Goal: Task Accomplishment & Management: Manage account settings

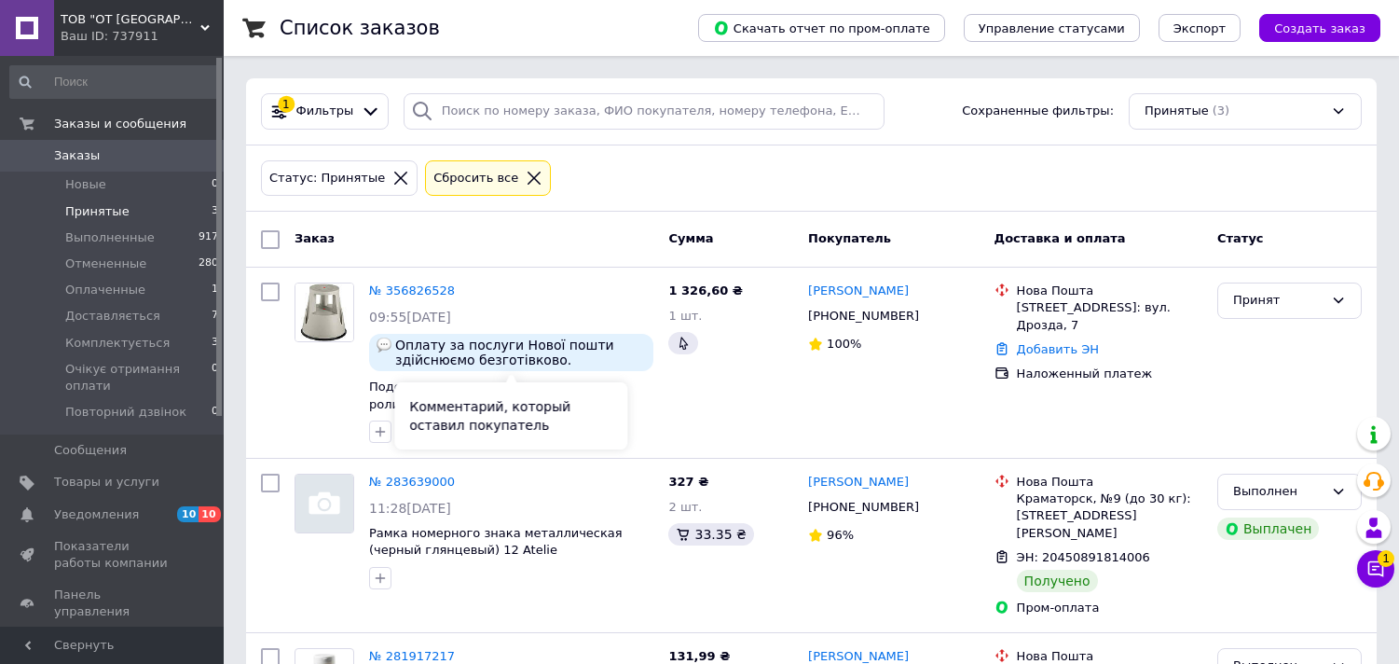
scroll to position [113, 0]
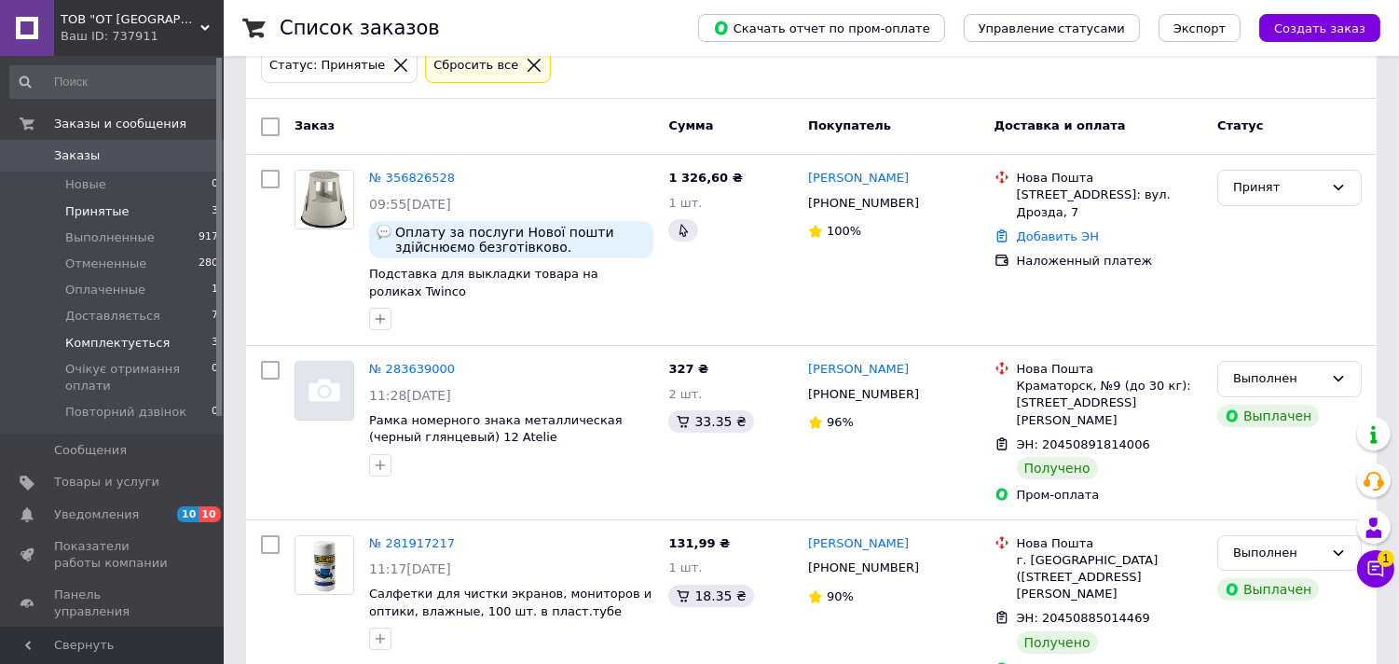
click at [147, 332] on li "Комплектується 3" at bounding box center [114, 343] width 229 height 26
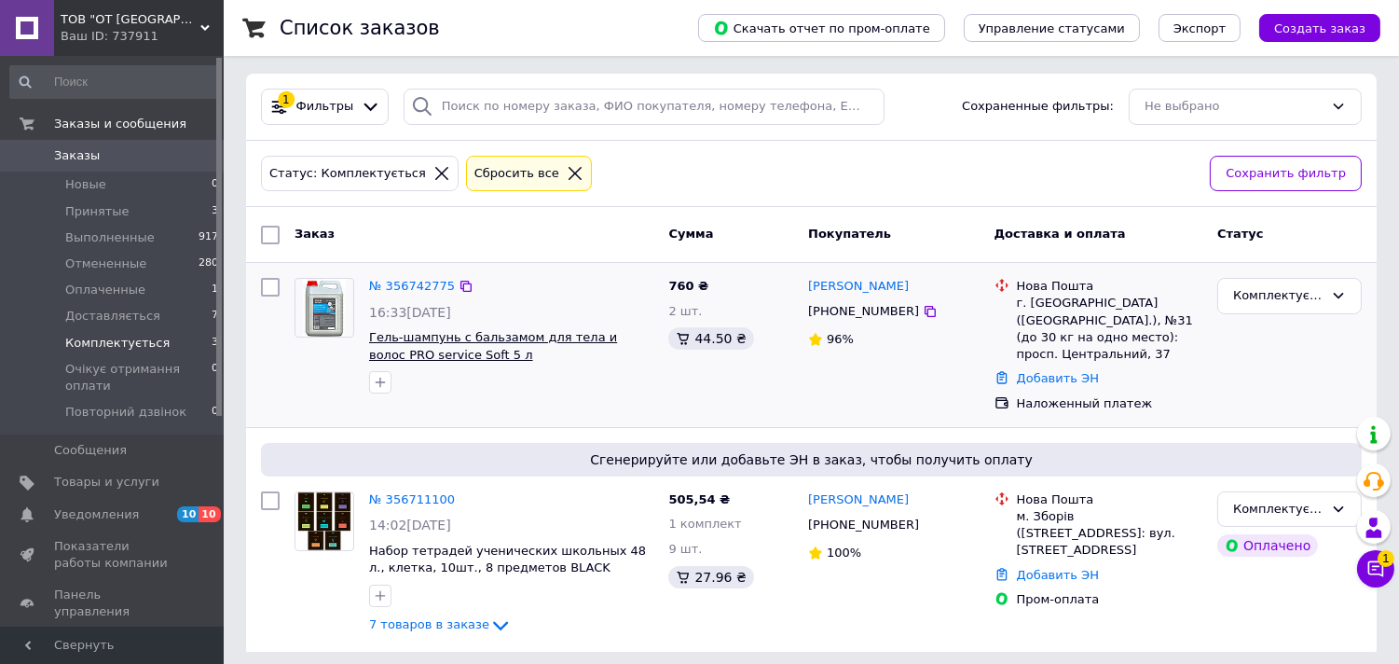
scroll to position [14, 0]
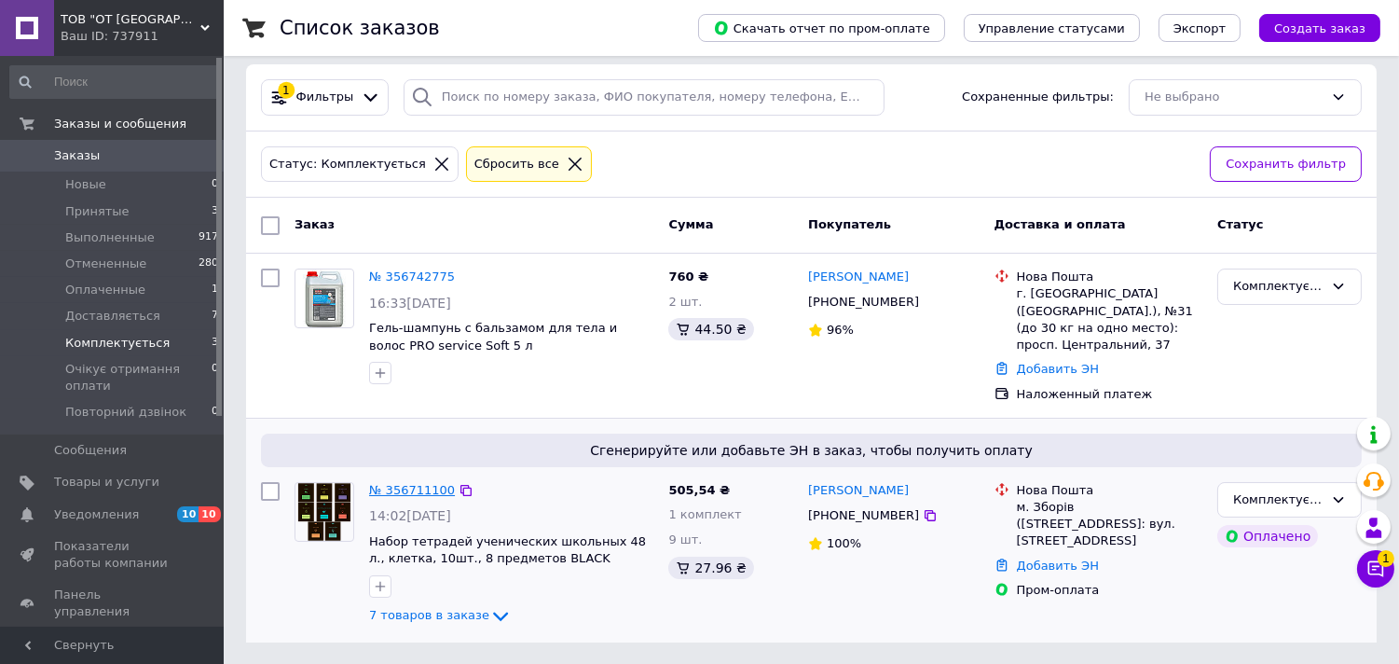
click at [378, 483] on link "№ 356711100" at bounding box center [412, 490] width 86 height 14
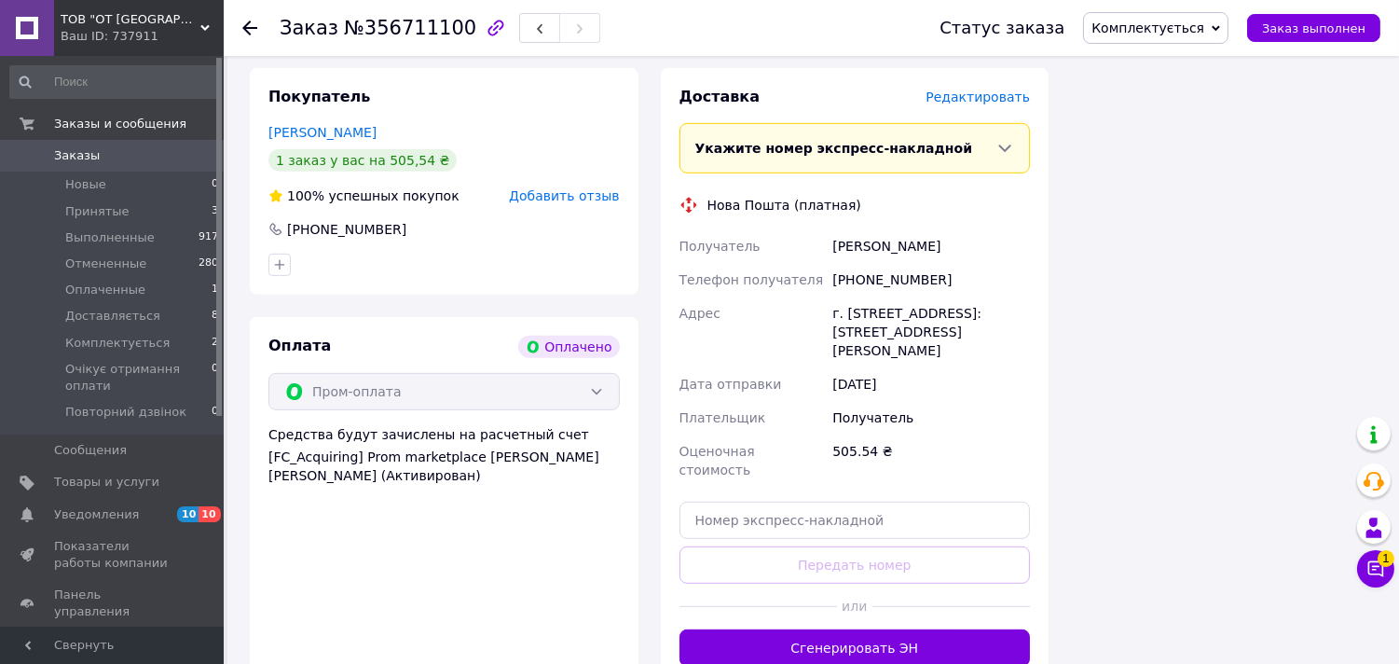
scroll to position [1035, 0]
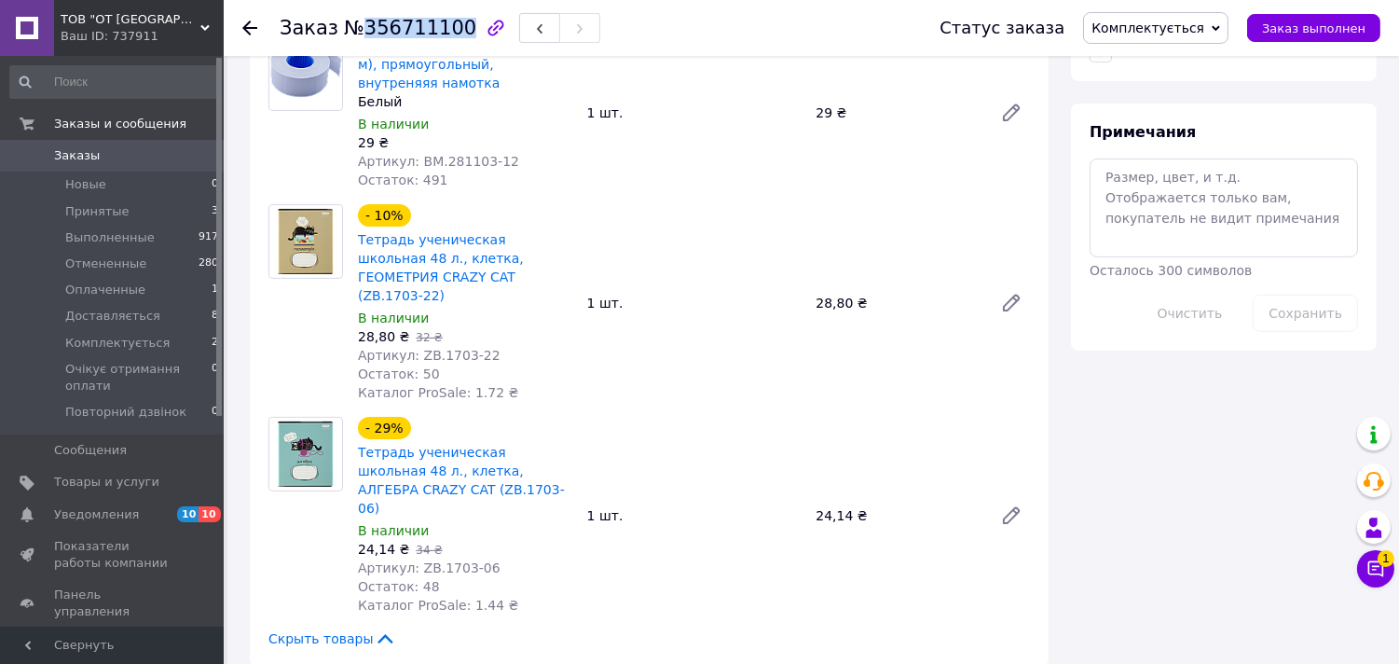
drag, startPoint x: 356, startPoint y: 25, endPoint x: 445, endPoint y: 21, distance: 89.6
click at [445, 21] on span "№356711100" at bounding box center [410, 28] width 132 height 22
copy span "356711100"
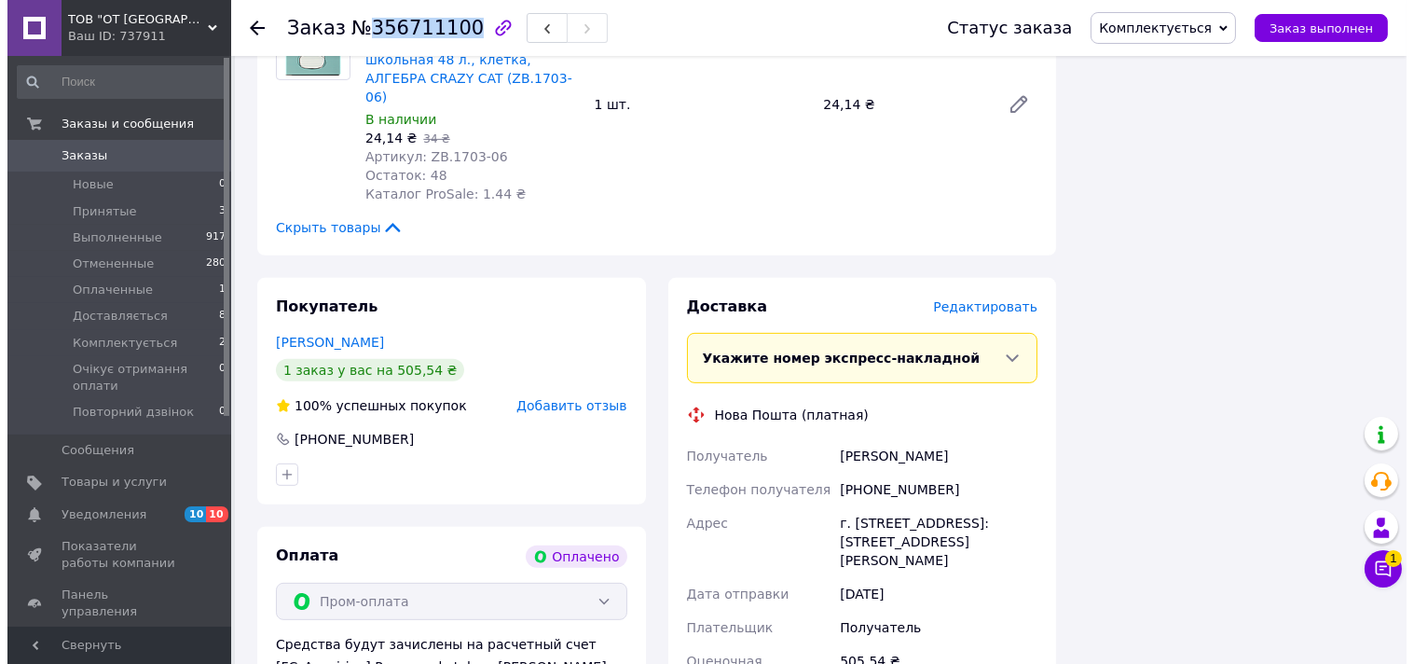
scroll to position [1449, 0]
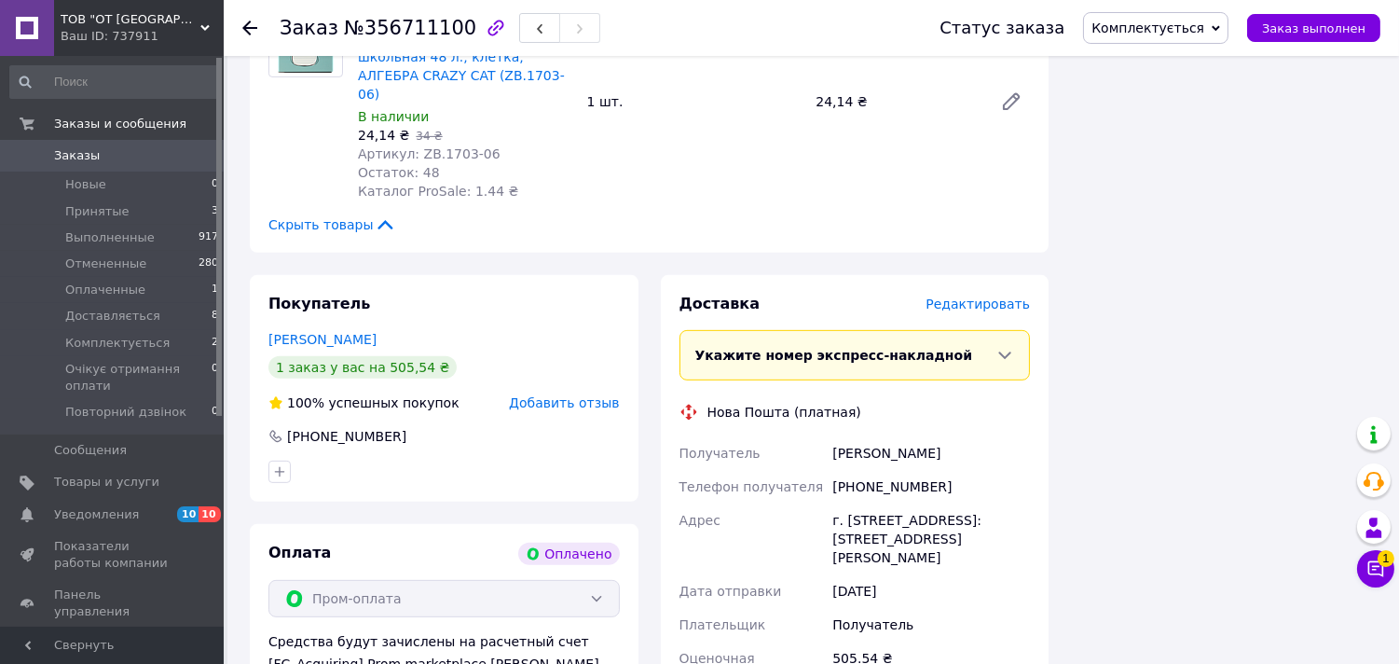
click at [988, 294] on div "Доставка Редактировать" at bounding box center [854, 304] width 351 height 21
click at [988, 296] on span "Редактировать" at bounding box center [977, 303] width 104 height 15
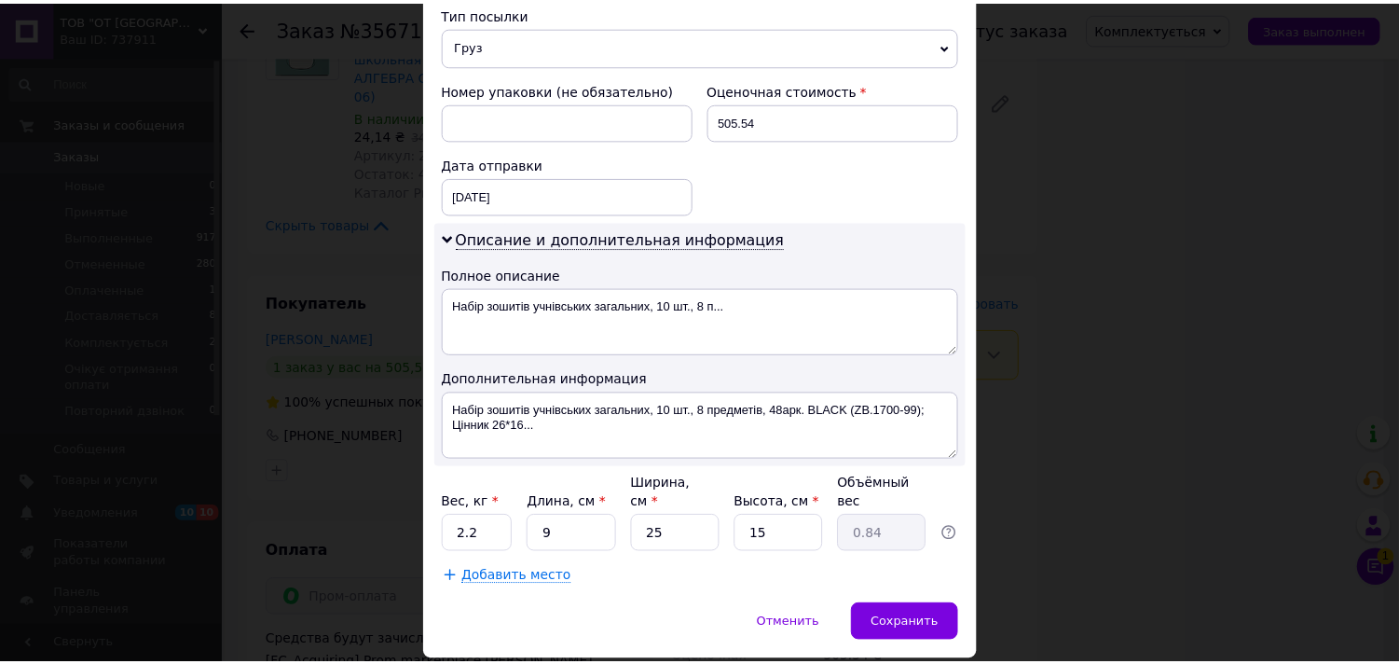
scroll to position [785, 0]
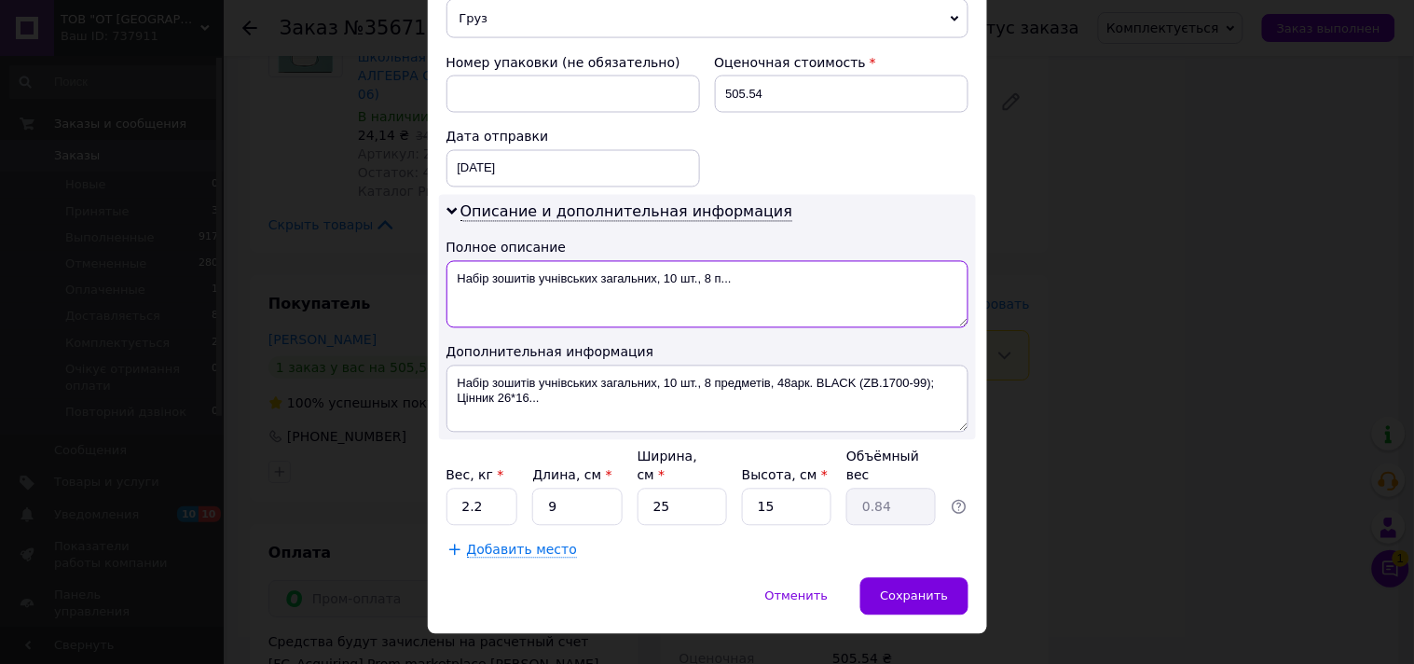
drag, startPoint x: 746, startPoint y: 268, endPoint x: 455, endPoint y: 262, distance: 290.8
click at [455, 262] on textarea "Набір зошитів учнівських загальних, 10 шт., 8 п..." at bounding box center [707, 294] width 522 height 67
paste textarea "356711100"
type textarea "П 356711100"
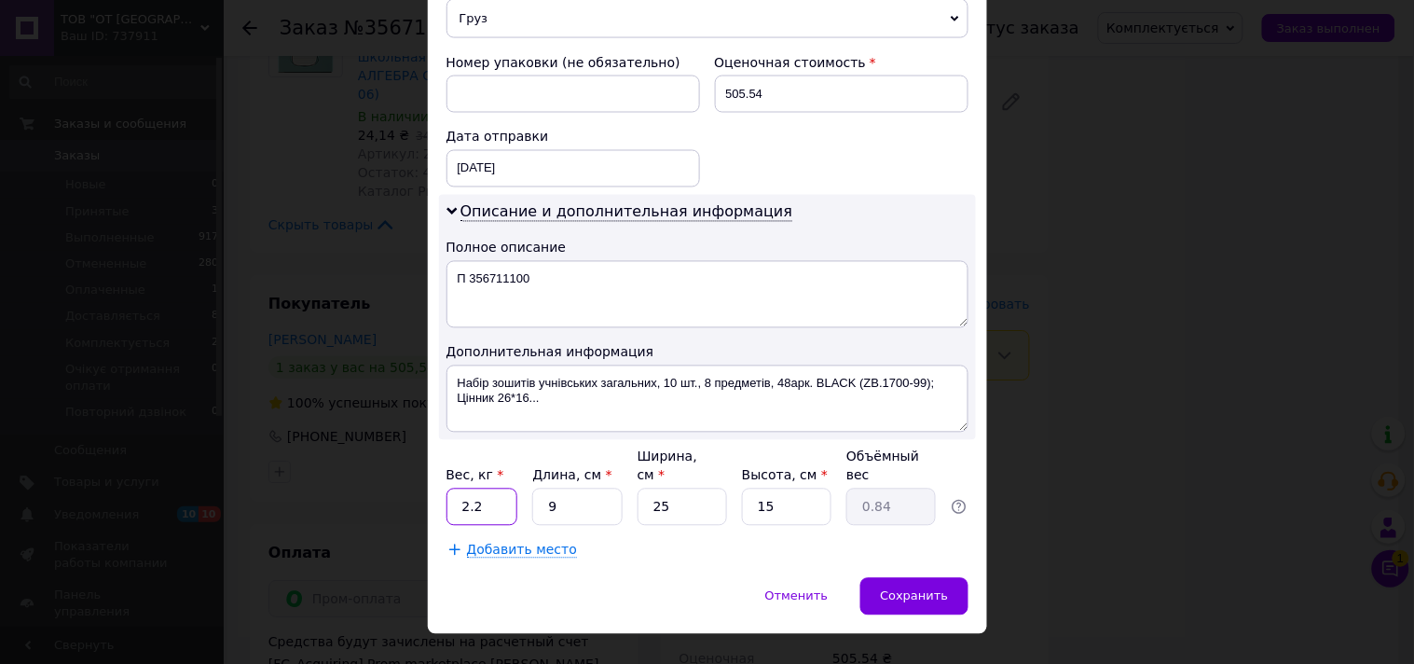
drag, startPoint x: 482, startPoint y: 469, endPoint x: 445, endPoint y: 469, distance: 36.3
click at [446, 488] on input "2.2" at bounding box center [482, 506] width 72 height 37
type input "1"
drag, startPoint x: 781, startPoint y: 475, endPoint x: 761, endPoint y: 472, distance: 19.9
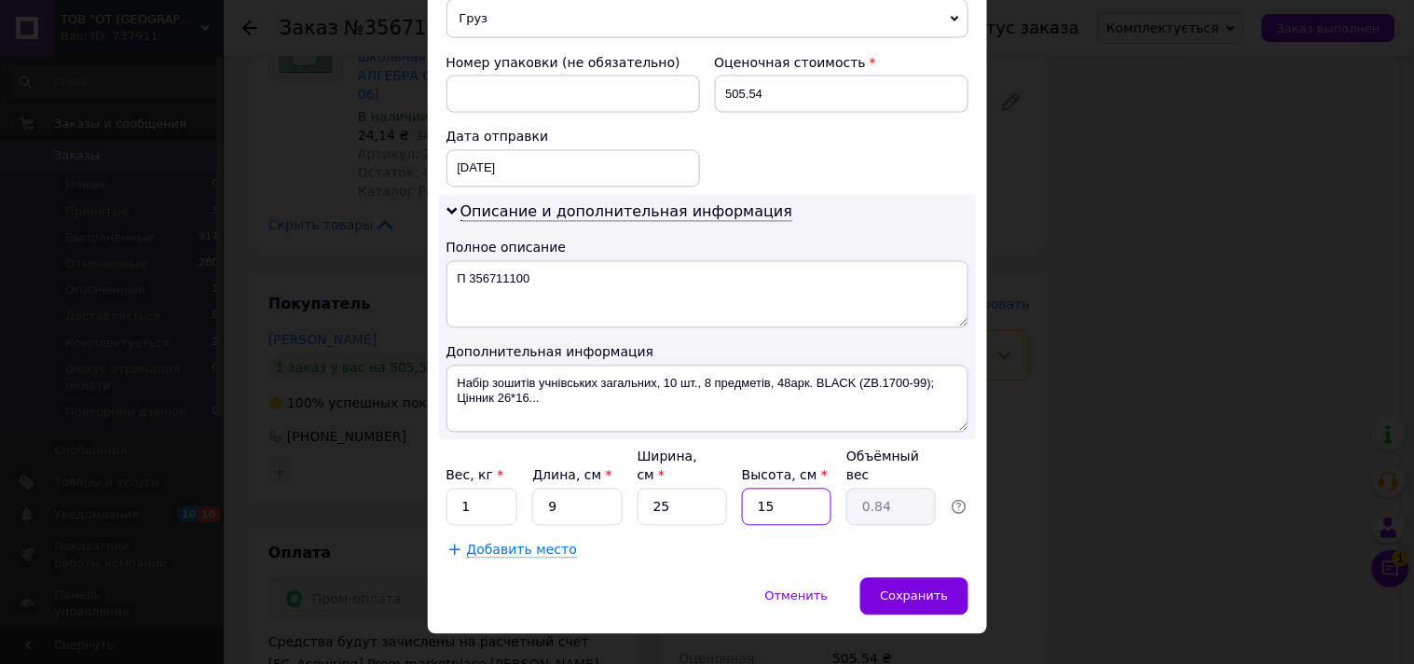
click at [761, 488] on input "15" at bounding box center [786, 506] width 89 height 37
drag, startPoint x: 676, startPoint y: 531, endPoint x: 604, endPoint y: 492, distance: 81.7
drag, startPoint x: 581, startPoint y: 472, endPoint x: 526, endPoint y: 470, distance: 55.0
click at [526, 470] on div "Вес, кг * 1 Длина, см * 9 Ширина, см * 25 Высота, см * 15 Объёмный вес 0.84" at bounding box center [707, 486] width 522 height 78
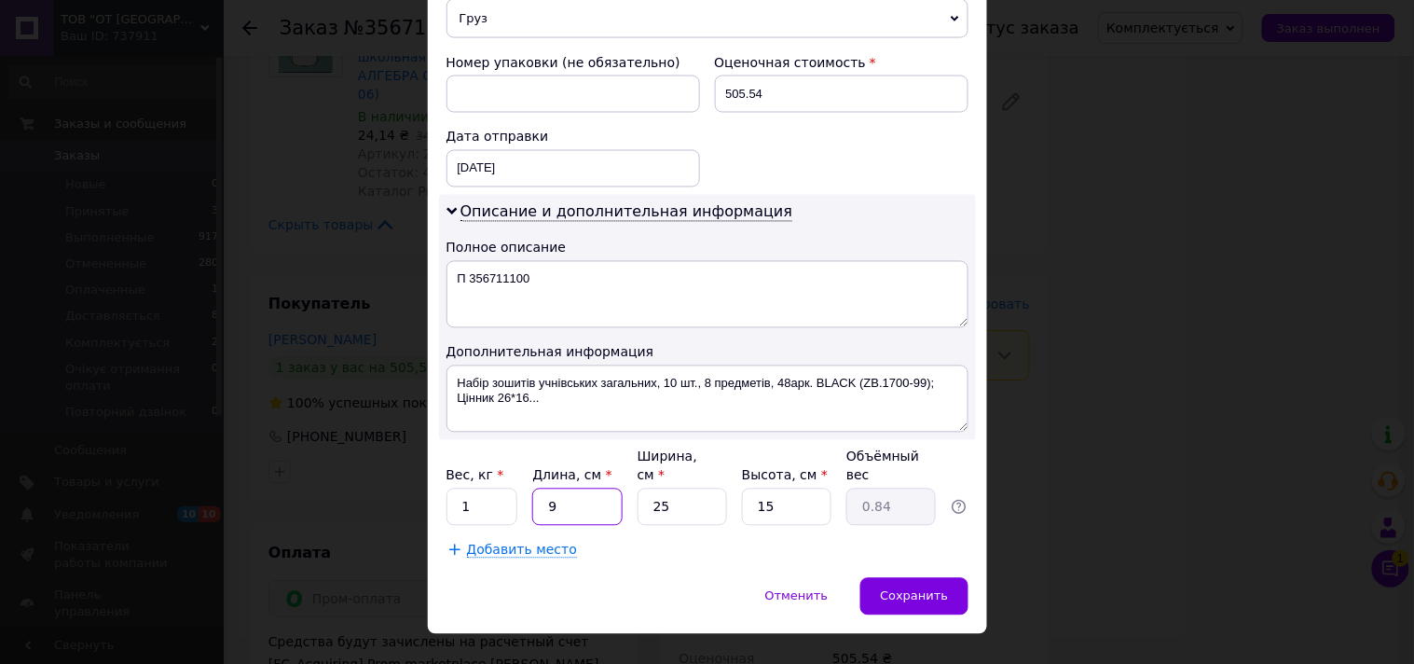
type input "5"
type input "0.47"
type input "5"
click at [741, 540] on div "Добавить место" at bounding box center [707, 549] width 522 height 19
click at [926, 589] on span "Сохранить" at bounding box center [914, 596] width 68 height 14
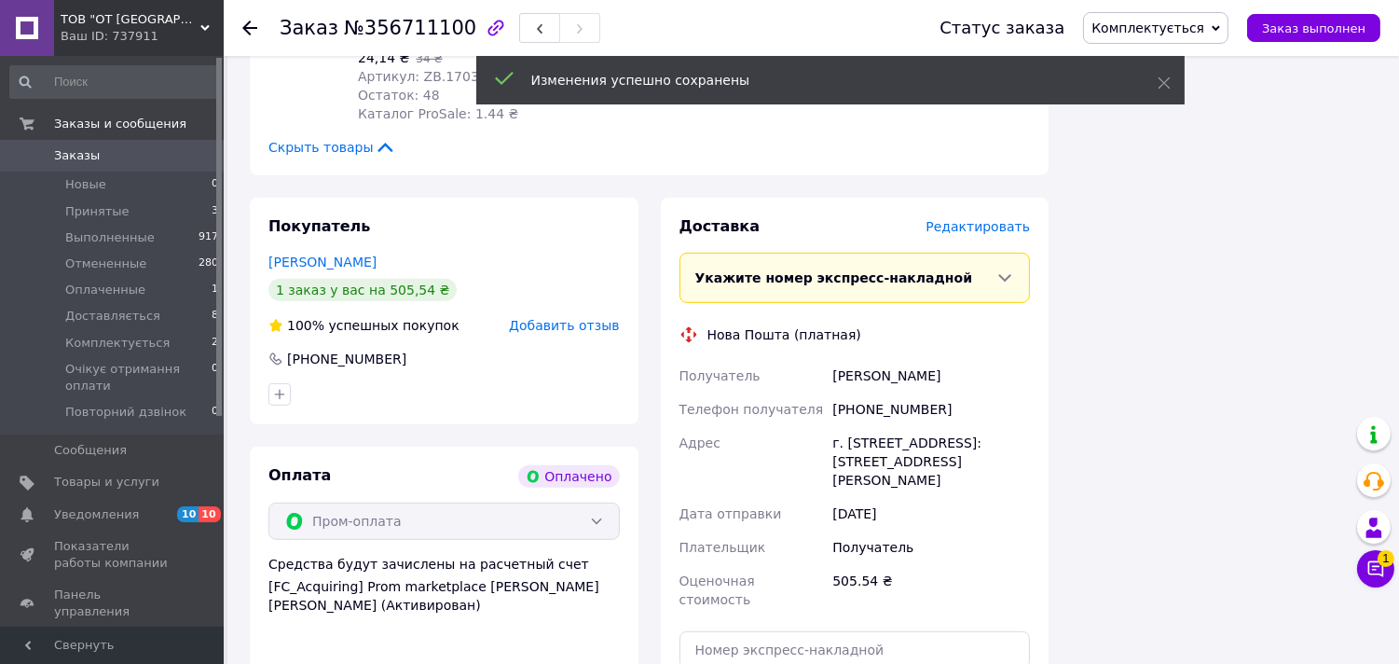
scroll to position [1864, 0]
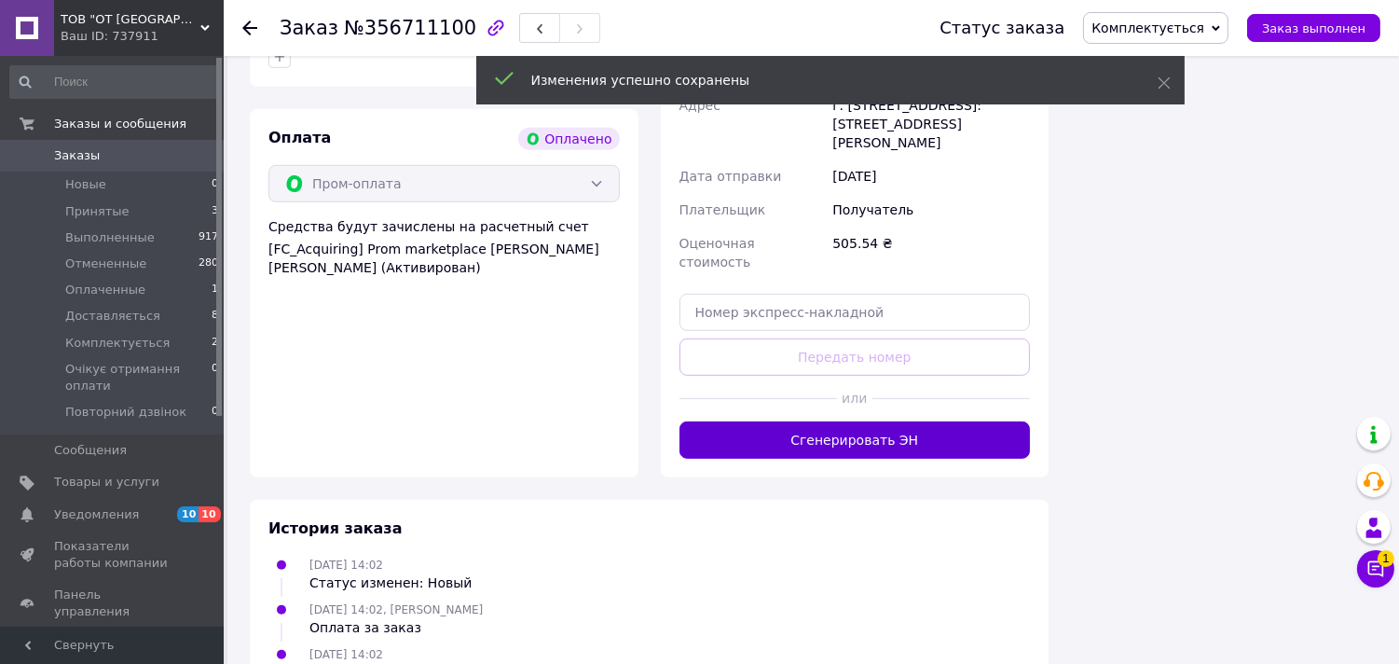
click at [906, 421] on button "Сгенерировать ЭН" at bounding box center [854, 439] width 351 height 37
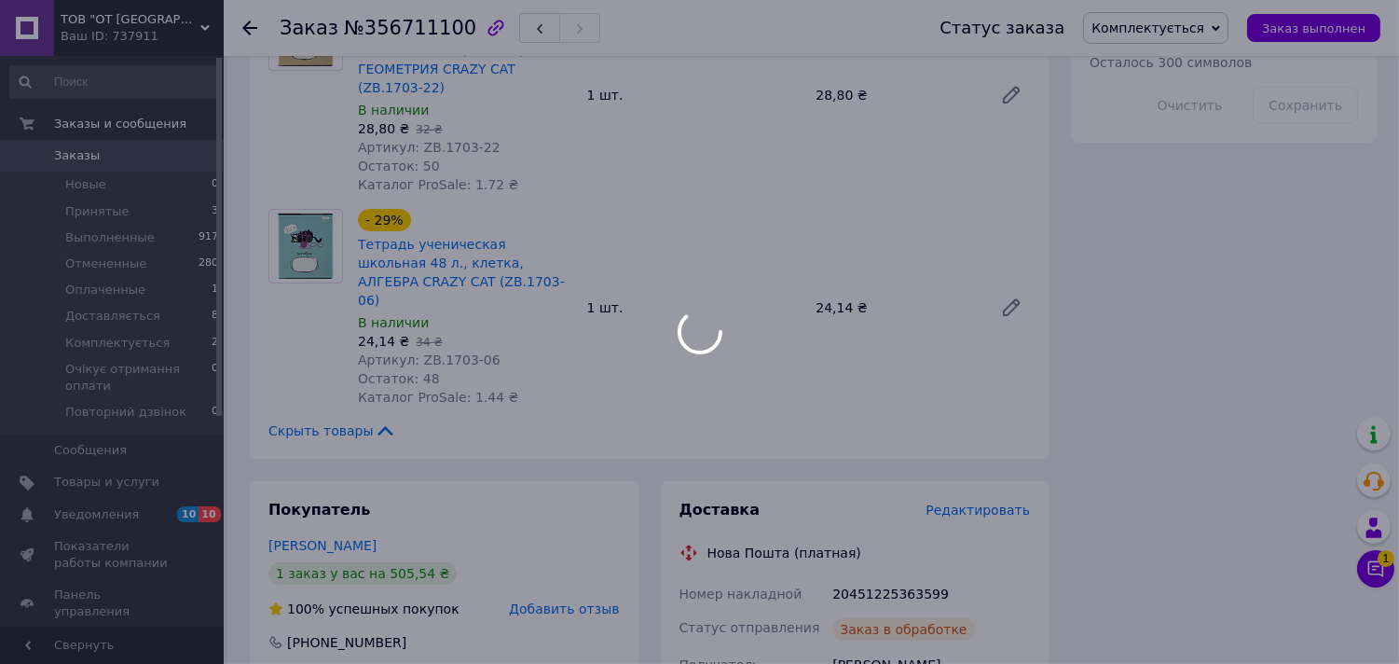
scroll to position [1242, 0]
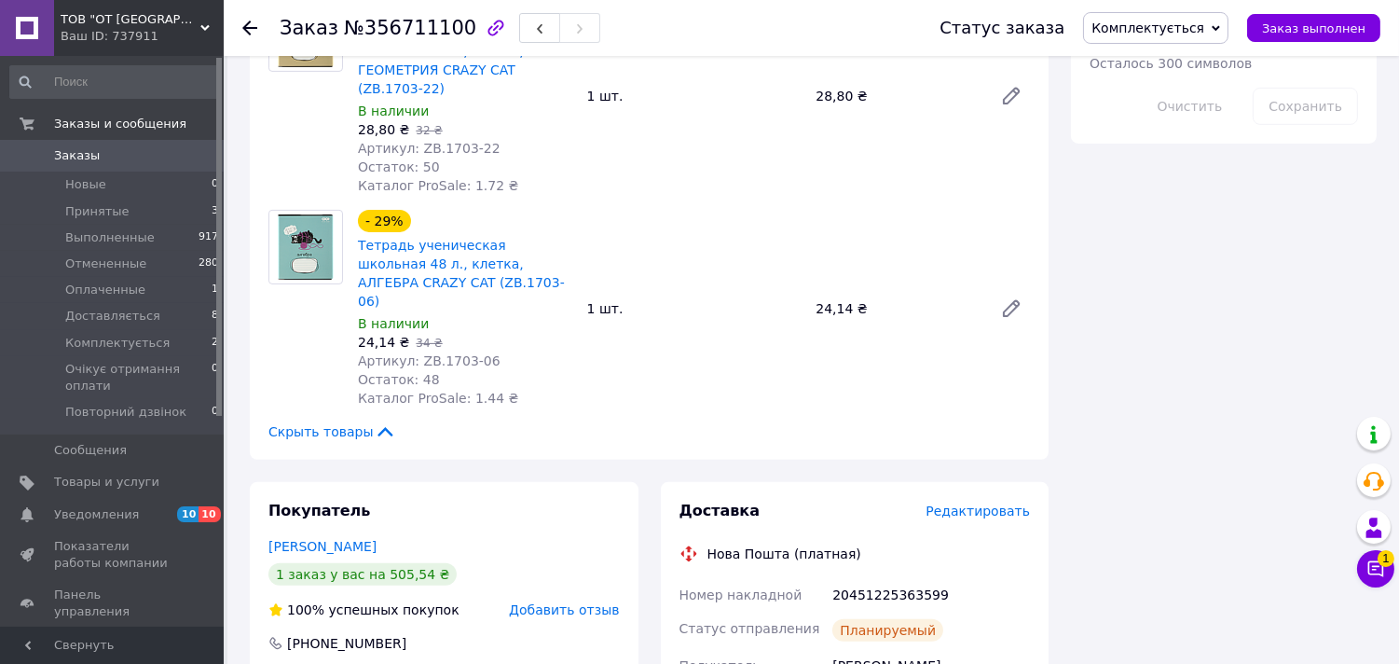
click at [1179, 32] on span "Комплектується" at bounding box center [1147, 28] width 113 height 15
click at [1170, 163] on li "Доставляється" at bounding box center [1175, 177] width 183 height 28
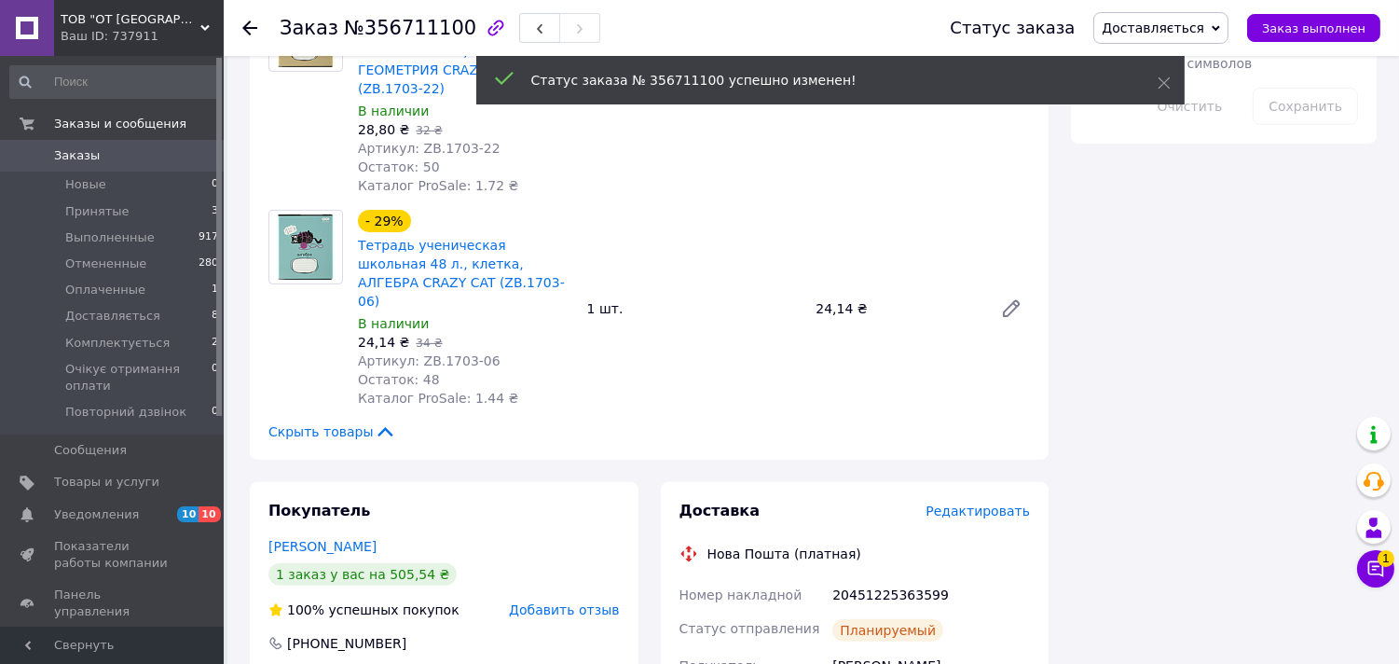
click at [247, 31] on use at bounding box center [249, 28] width 15 height 15
